Goal: Task Accomplishment & Management: Use online tool/utility

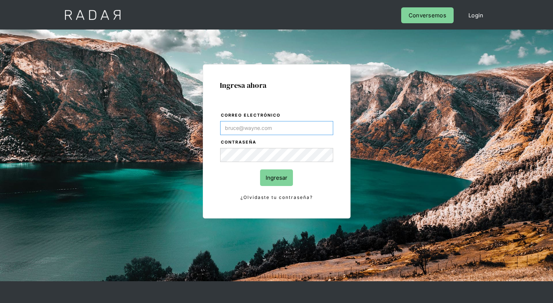
type input "[EMAIL_ADDRESS][PERSON_NAME][DOMAIN_NAME]"
click at [276, 178] on input "Ingresar" at bounding box center [276, 178] width 33 height 17
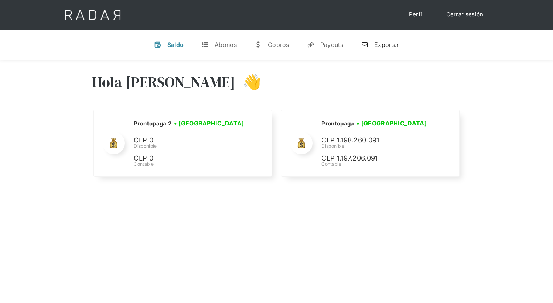
click at [380, 44] on div "Exportar" at bounding box center [386, 44] width 25 height 7
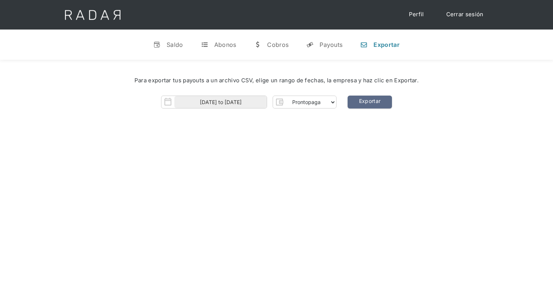
click at [102, 17] on img at bounding box center [92, 15] width 75 height 30
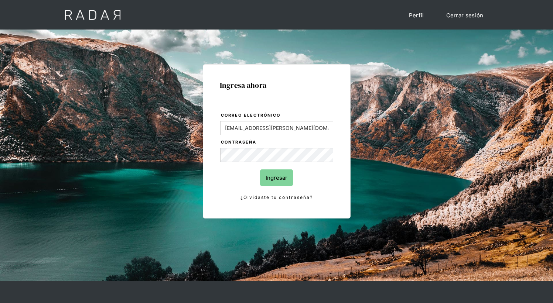
click at [278, 179] on input "Ingresar" at bounding box center [276, 178] width 33 height 17
click at [276, 178] on input "Ingresar" at bounding box center [276, 178] width 33 height 17
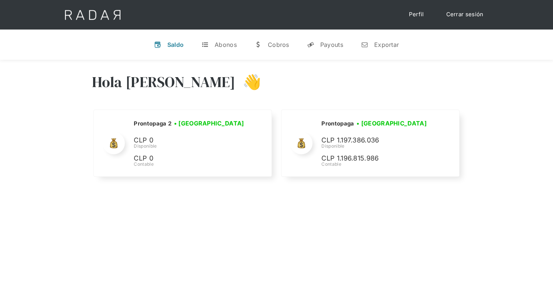
click at [63, 107] on div "Hola [PERSON_NAME] 👋 Cargando tus cuentas... Nombre de la empresa • [GEOGRAPHIC…" at bounding box center [276, 126] width 553 height 132
click at [380, 44] on div "Exportar" at bounding box center [386, 44] width 25 height 7
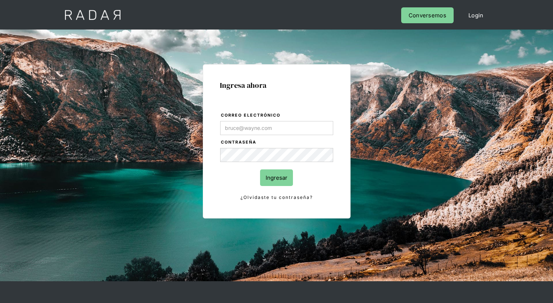
type input "[EMAIL_ADDRESS][PERSON_NAME][DOMAIN_NAME]"
click at [276, 178] on input "Ingresar" at bounding box center [276, 178] width 33 height 17
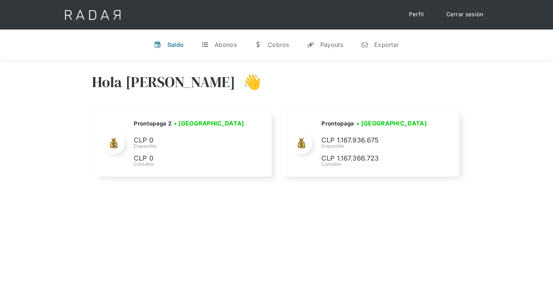
click at [66, 127] on div "Hola Juan Francisco 👋 Cargando tus cuentas... Nombre de la empresa • Conectada …" at bounding box center [276, 126] width 553 height 132
click at [275, 226] on div "Hola Juan Francisco 👋 Cargando tus cuentas... Nombre de la empresa • Conectada …" at bounding box center [276, 211] width 553 height 303
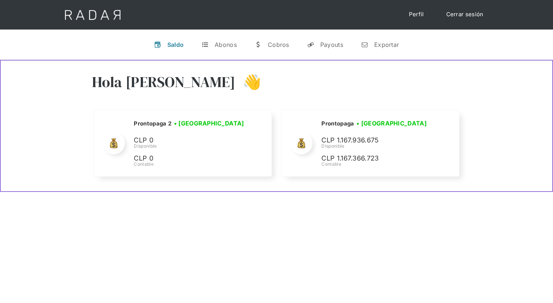
click at [478, 79] on div "Hola Juan Francisco 👋 Cargando tus cuentas... Nombre de la empresa • Conectada …" at bounding box center [276, 126] width 553 height 132
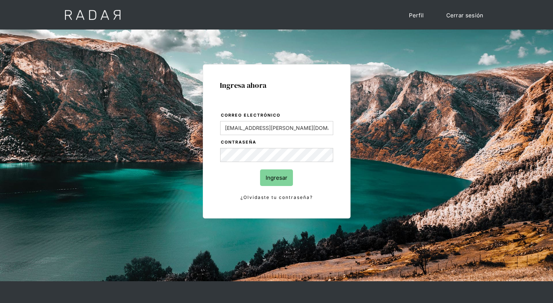
click at [276, 178] on input "Ingresar" at bounding box center [276, 178] width 33 height 17
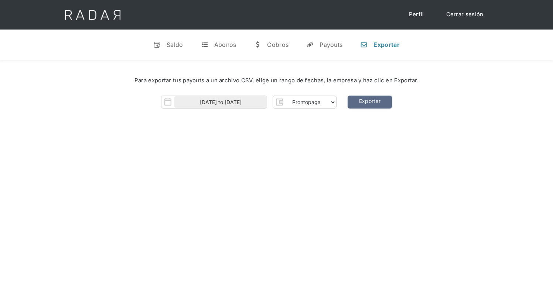
click at [54, 143] on div "Hola [PERSON_NAME] 👋 Cargando tus cuentas... Nombre de la empresa • [GEOGRAPHIC…" at bounding box center [276, 211] width 553 height 303
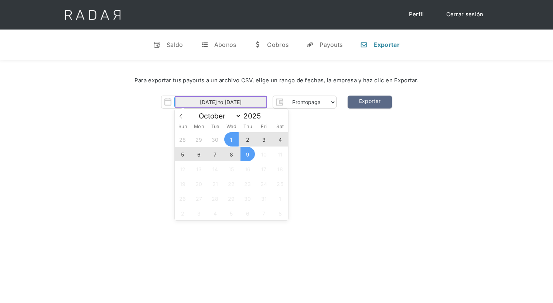
click at [231, 100] on input "[DATE] to [DATE]" at bounding box center [220, 102] width 92 height 12
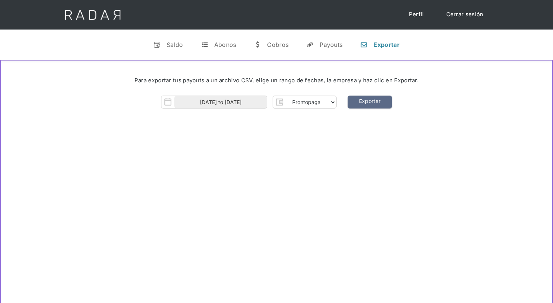
click at [334, 168] on div "Hola [PERSON_NAME] 👋 Cargando tus cuentas... Nombre de la empresa • [GEOGRAPHIC…" at bounding box center [276, 211] width 553 height 303
